Goal: Task Accomplishment & Management: Use online tool/utility

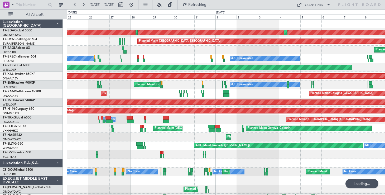
click at [73, 4] on button at bounding box center [75, 5] width 8 height 8
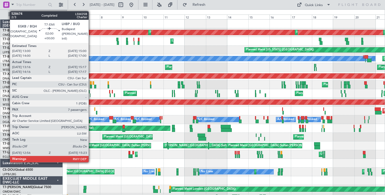
click at [91, 85] on div at bounding box center [91, 87] width 2 height 4
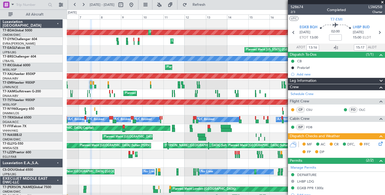
click at [383, 2] on span at bounding box center [382, 2] width 5 height 5
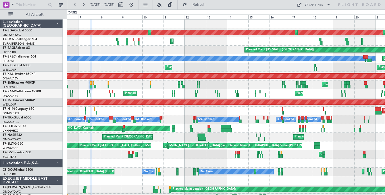
type input "0"
click at [83, 4] on button at bounding box center [83, 5] width 8 height 8
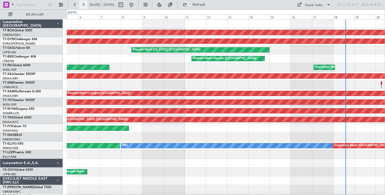
click at [83, 4] on button at bounding box center [83, 5] width 8 height 8
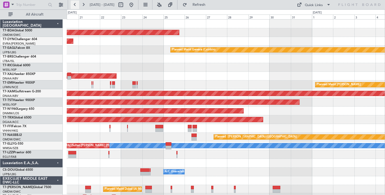
click at [77, 4] on button at bounding box center [75, 5] width 8 height 8
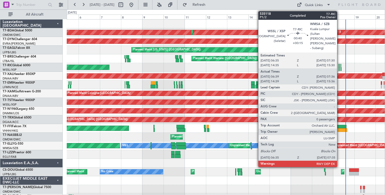
click at [339, 66] on div at bounding box center [339, 66] width 1 height 4
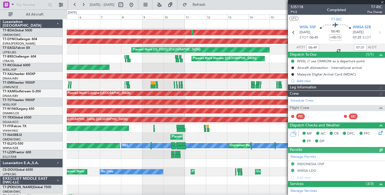
type input "[PERSON_NAME] (EYU)"
type input "A0727"
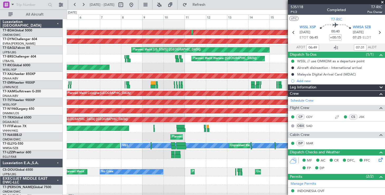
click at [274, 65] on div "Planned Maint [GEOGRAPHIC_DATA] (Seletar) Unplanned Maint [GEOGRAPHIC_DATA] (Se…" at bounding box center [226, 67] width 318 height 9
click at [382, 2] on span at bounding box center [382, 2] width 5 height 5
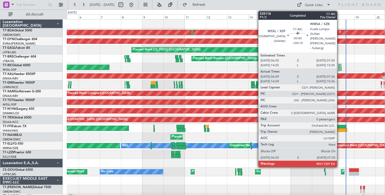
click at [339, 65] on div at bounding box center [339, 66] width 1 height 4
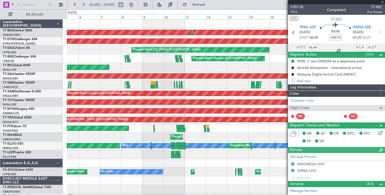
type input "[PERSON_NAME] (EYU)"
type input "A0727"
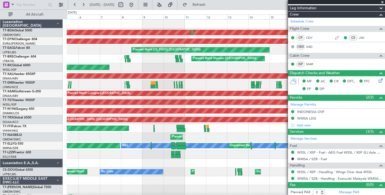
scroll to position [81, 0]
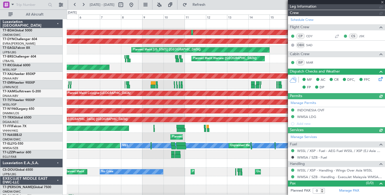
type input "[PERSON_NAME] (EYU)"
type input "A0727"
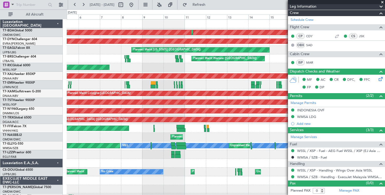
click at [378, 6] on span at bounding box center [381, 7] width 6 height 6
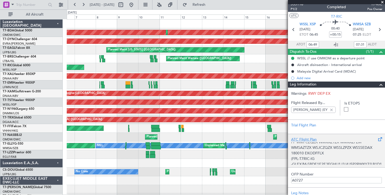
scroll to position [0, 0]
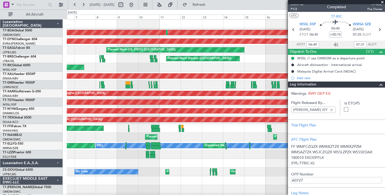
click at [383, 2] on span at bounding box center [382, 2] width 5 height 5
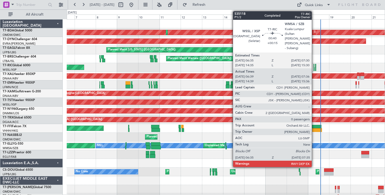
click at [314, 65] on div at bounding box center [314, 66] width 1 height 4
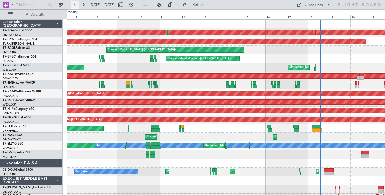
click at [75, 5] on button at bounding box center [75, 5] width 8 height 8
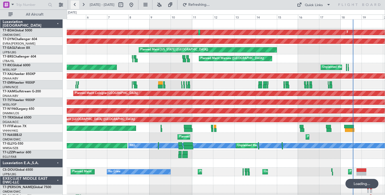
click at [75, 5] on button at bounding box center [75, 5] width 8 height 8
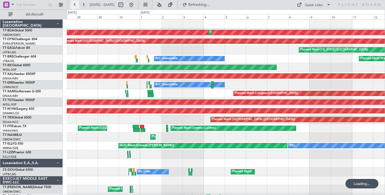
click at [75, 5] on button at bounding box center [75, 5] width 8 height 8
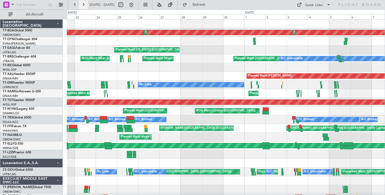
click at [81, 6] on button at bounding box center [83, 5] width 8 height 8
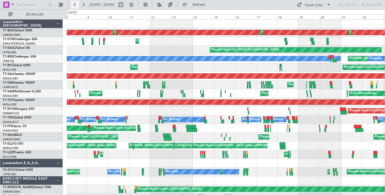
click at [74, 7] on button at bounding box center [75, 5] width 8 height 8
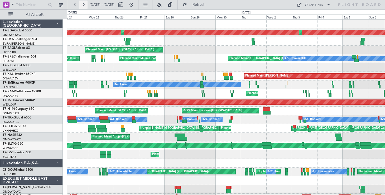
click at [82, 4] on button at bounding box center [83, 5] width 8 height 8
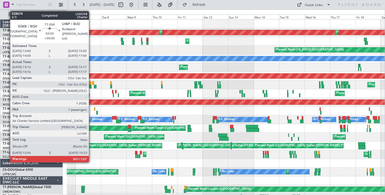
click at [91, 87] on div at bounding box center [90, 87] width 3 height 4
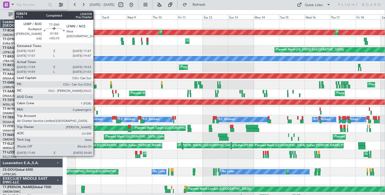
click at [96, 86] on div at bounding box center [95, 87] width 3 height 4
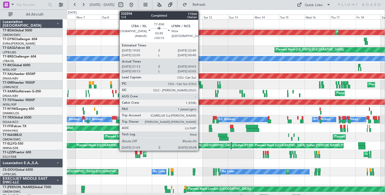
click at [201, 82] on div at bounding box center [199, 83] width 3 height 4
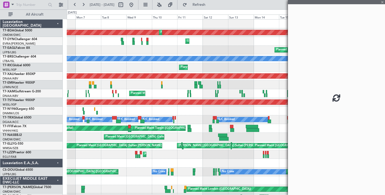
click at [201, 82] on div at bounding box center [199, 83] width 3 height 4
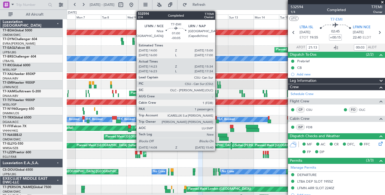
click at [218, 83] on div at bounding box center [217, 83] width 1 height 4
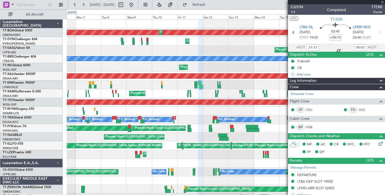
type input "-00:05"
type input "14:23"
type input "15:34"
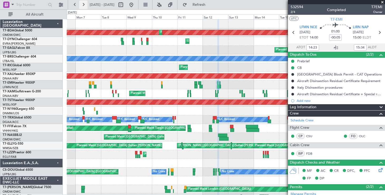
click at [83, 4] on button at bounding box center [83, 5] width 8 height 8
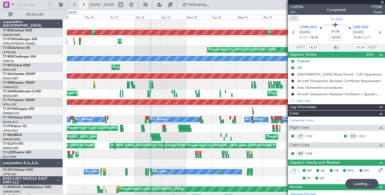
click at [83, 4] on button at bounding box center [83, 5] width 8 height 8
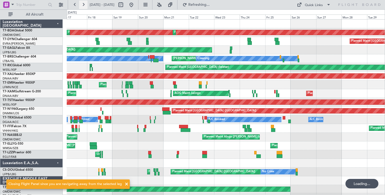
click at [83, 4] on button at bounding box center [83, 5] width 8 height 8
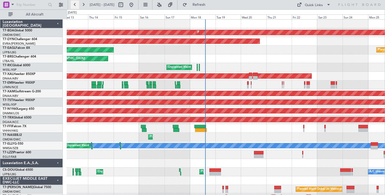
click at [73, 5] on button at bounding box center [75, 5] width 8 height 8
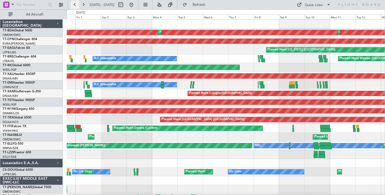
click at [74, 5] on button at bounding box center [75, 5] width 8 height 8
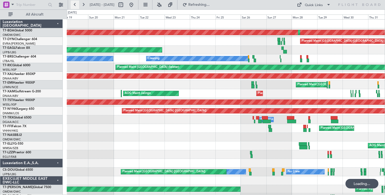
click at [74, 5] on button at bounding box center [75, 5] width 8 height 8
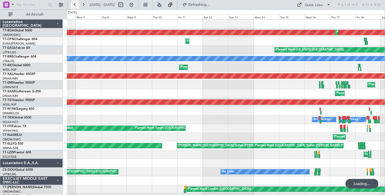
click at [74, 5] on button at bounding box center [75, 5] width 8 height 8
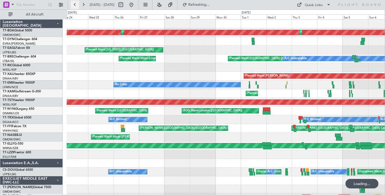
click at [74, 5] on button at bounding box center [75, 5] width 8 height 8
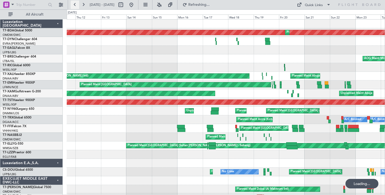
click at [74, 5] on button at bounding box center [75, 5] width 8 height 8
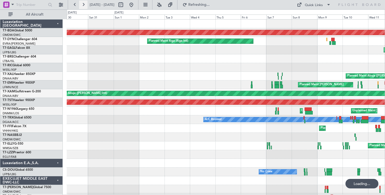
click at [84, 6] on button at bounding box center [83, 5] width 8 height 8
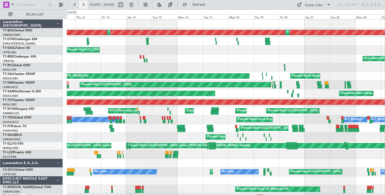
click at [85, 4] on button at bounding box center [83, 5] width 8 height 8
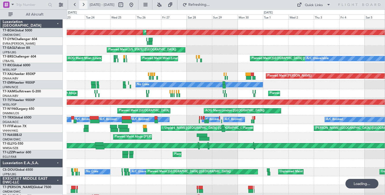
click at [85, 4] on button at bounding box center [83, 5] width 8 height 8
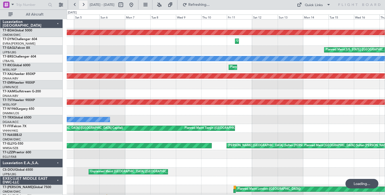
click at [85, 4] on button at bounding box center [83, 5] width 8 height 8
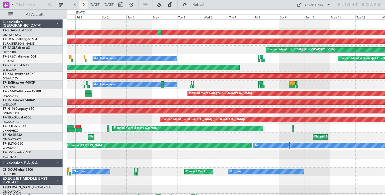
click at [85, 4] on button at bounding box center [83, 5] width 8 height 8
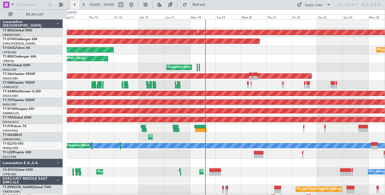
click at [75, 4] on button at bounding box center [75, 5] width 8 height 8
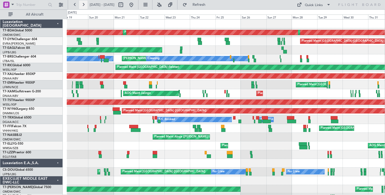
click at [79, 4] on button at bounding box center [83, 5] width 8 height 8
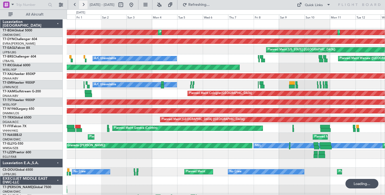
click at [81, 4] on button at bounding box center [83, 5] width 8 height 8
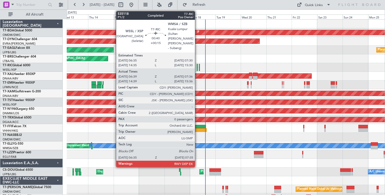
click at [197, 66] on div at bounding box center [197, 66] width 1 height 4
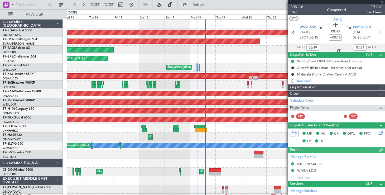
type input "[PERSON_NAME] (EYU)"
type input "A0727"
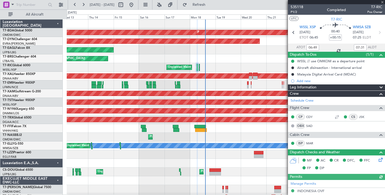
click at [198, 65] on div "Unplanned Maint [GEOGRAPHIC_DATA] (Seletar)" at bounding box center [226, 67] width 318 height 9
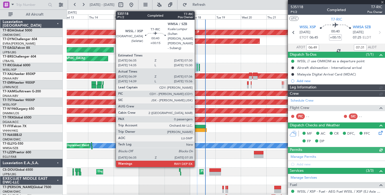
click at [197, 65] on div at bounding box center [197, 66] width 1 height 4
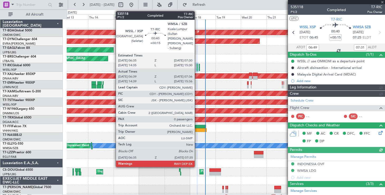
click at [197, 65] on div at bounding box center [197, 66] width 1 height 4
type input "[PERSON_NAME] (EYU)"
type input "A0727"
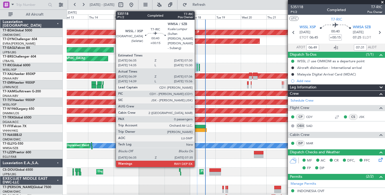
type input "[PERSON_NAME] (EYU)"
type input "A0727"
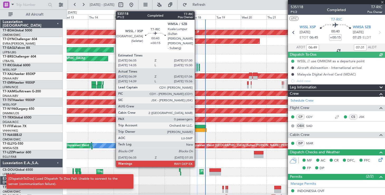
type input "[PERSON_NAME] (EYU)"
type input "A0727"
type input "[PERSON_NAME] (EYU)"
type input "A0727"
type input "[PERSON_NAME] (EYU)"
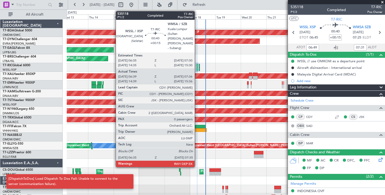
type input "A0727"
type input "[PERSON_NAME] (EYU)"
type input "A0727"
